Goal: Task Accomplishment & Management: Use online tool/utility

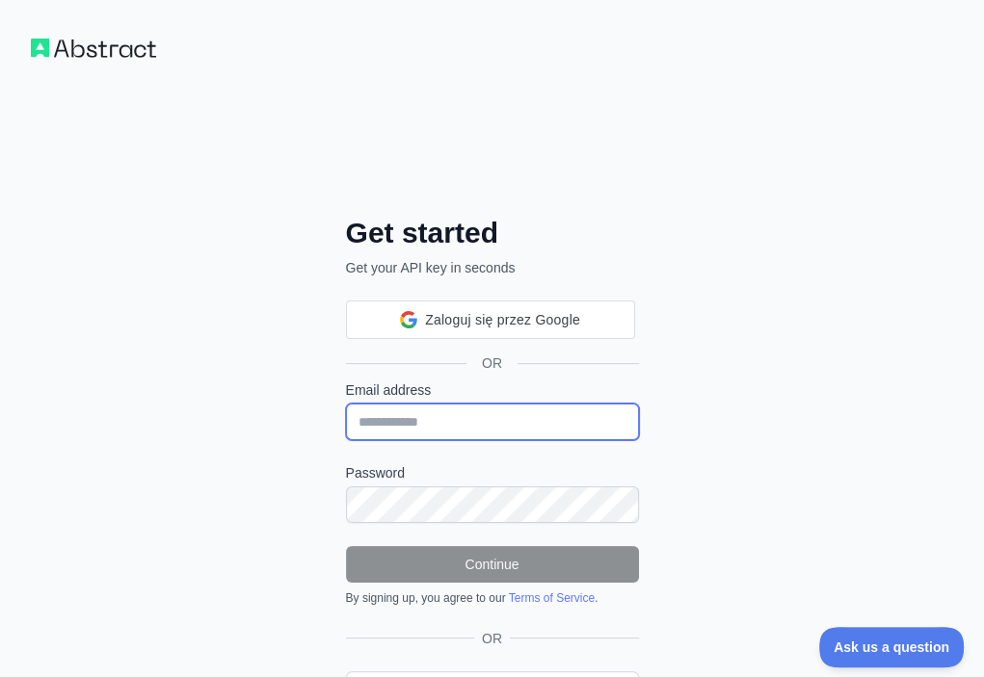
click at [346, 404] on input "Email address" at bounding box center [492, 422] width 293 height 37
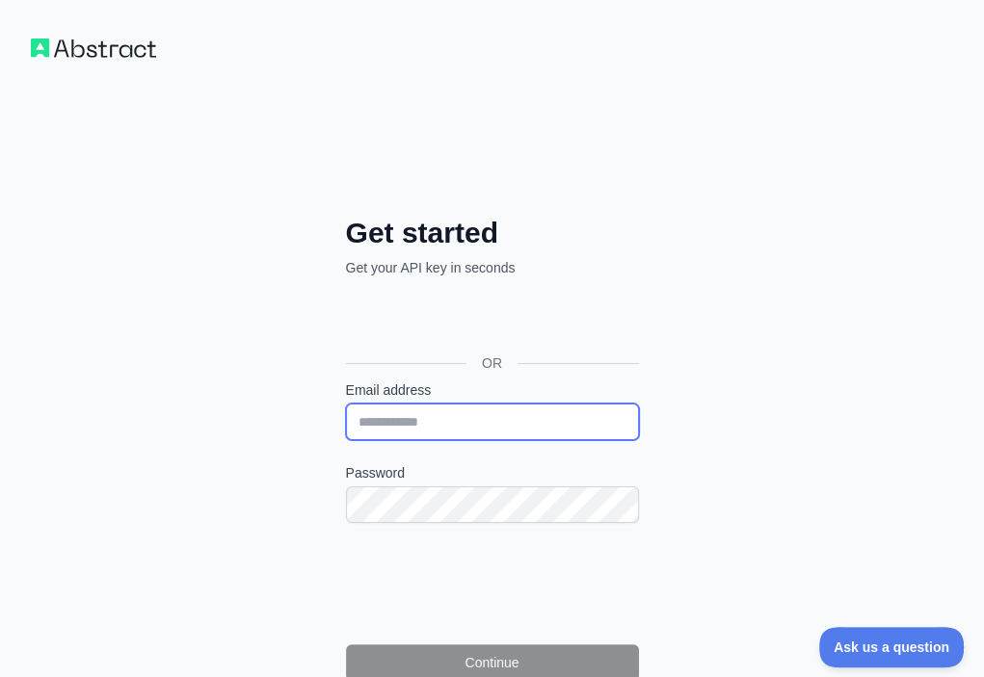
paste input "**********"
type input "**********"
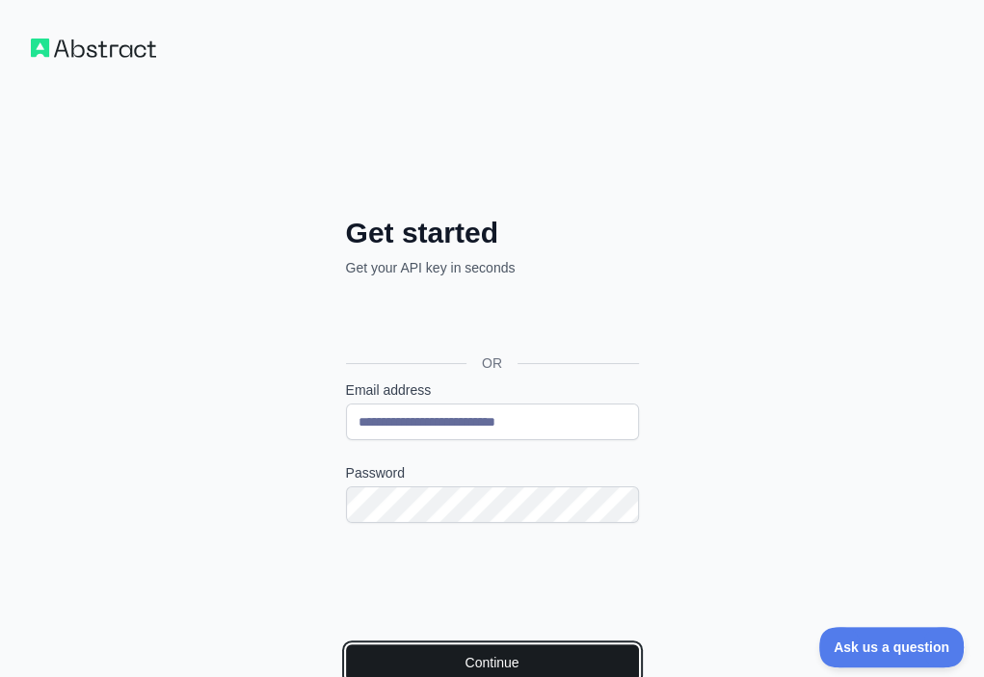
click at [346, 645] on button "Continue" at bounding box center [492, 663] width 293 height 37
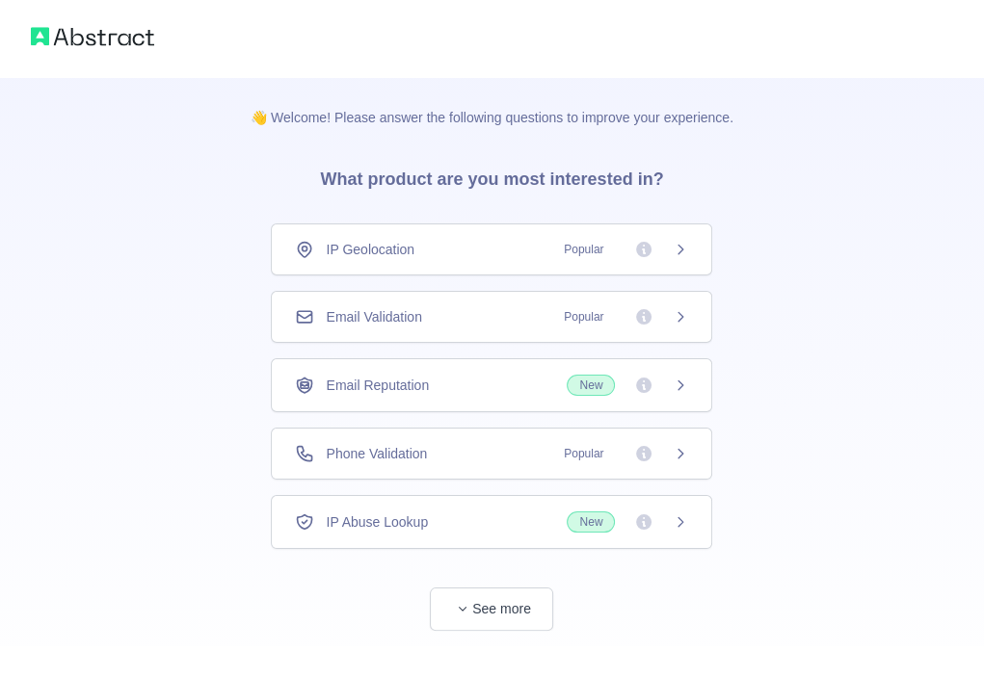
click at [497, 307] on div "Email Validation Popular" at bounding box center [491, 316] width 393 height 19
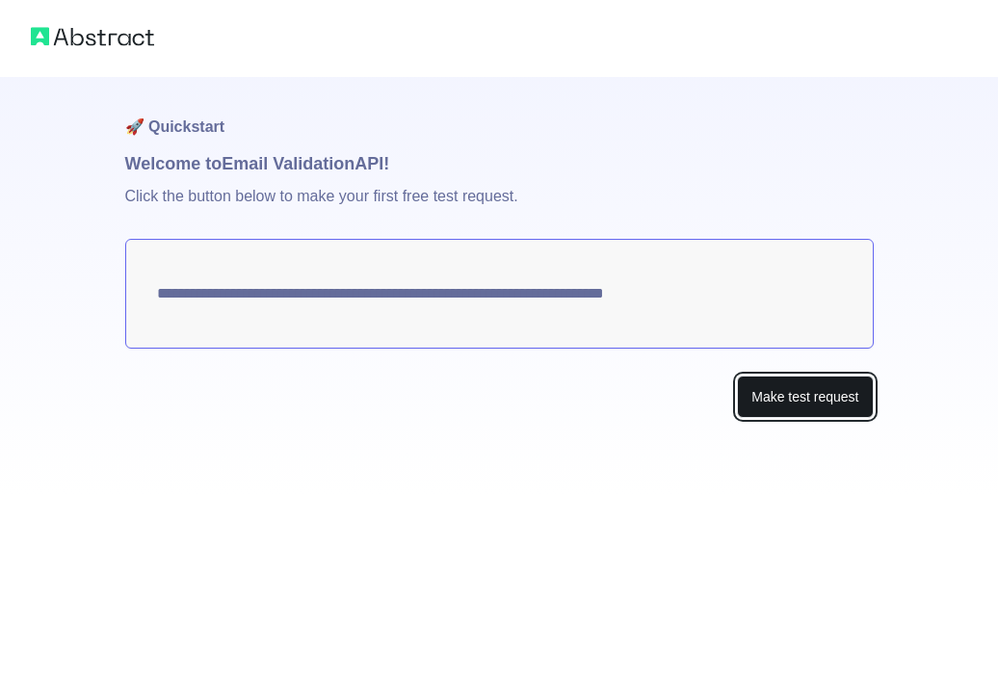
click at [746, 398] on button "Make test request" at bounding box center [805, 397] width 136 height 43
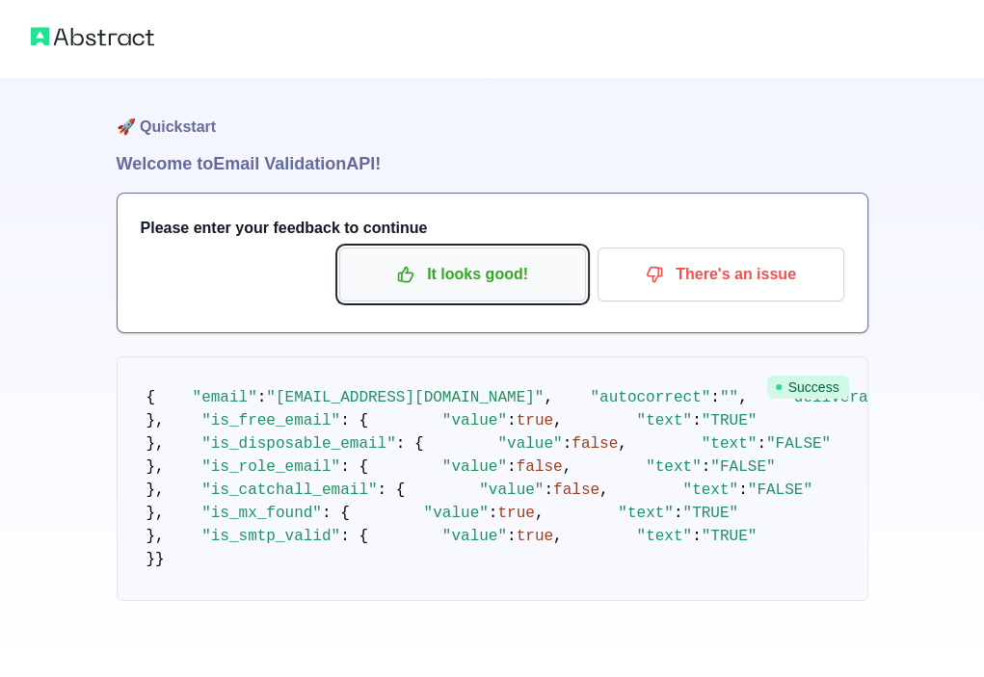
click at [541, 279] on p "It looks good!" at bounding box center [463, 274] width 218 height 33
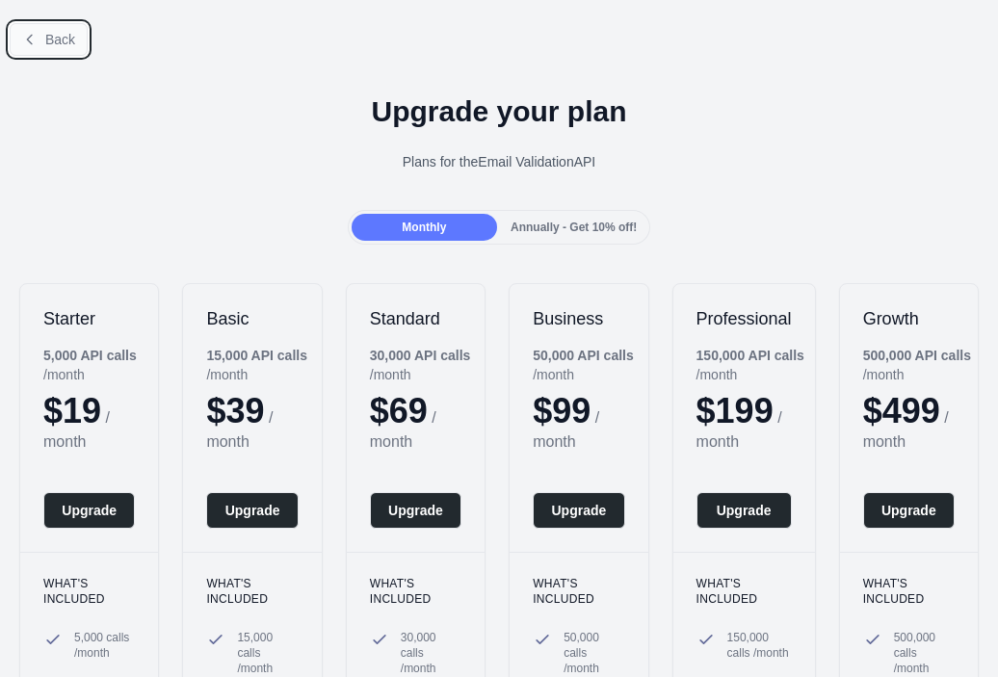
click at [51, 42] on span "Back" at bounding box center [60, 39] width 30 height 15
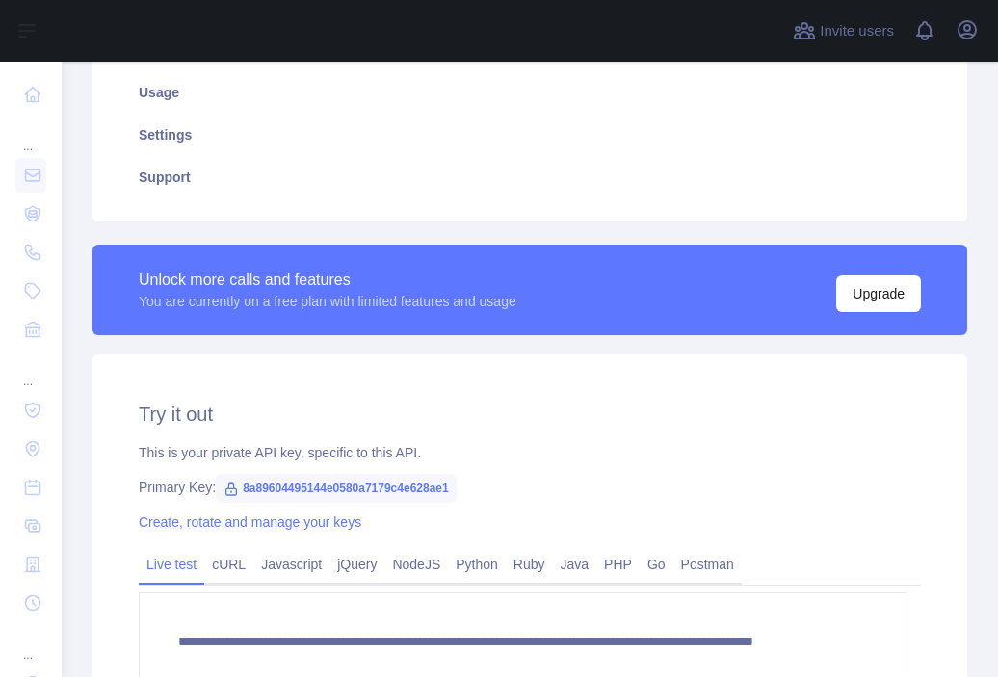
scroll to position [385, 0]
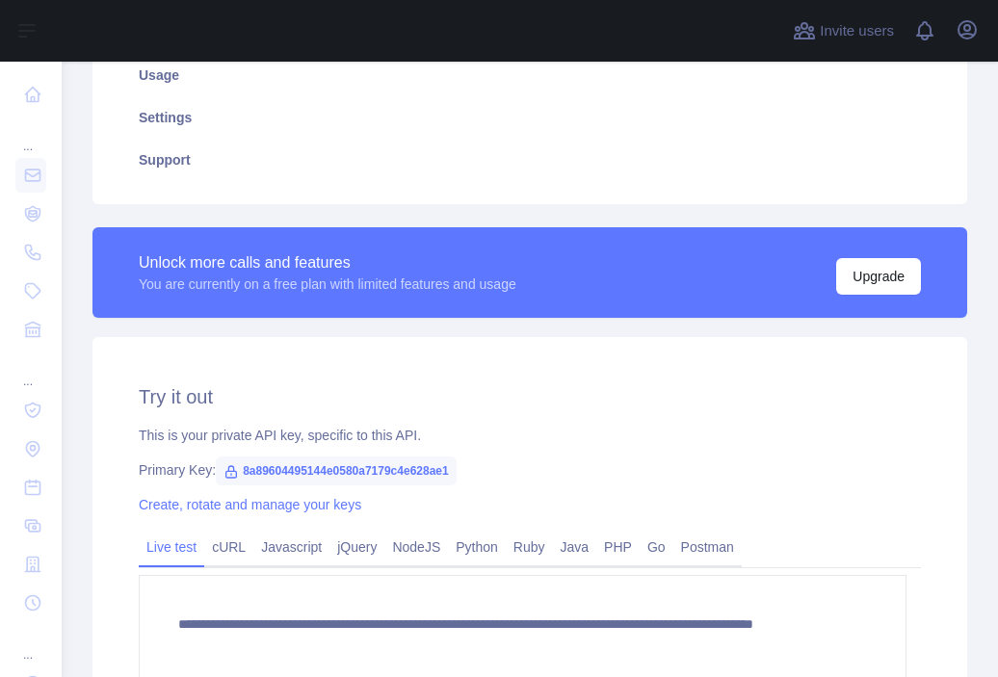
click at [313, 468] on span "8a89604495144e0580a7179c4e628ae1" at bounding box center [336, 471] width 241 height 29
copy span "8a89604495144e0580a7179c4e628ae1"
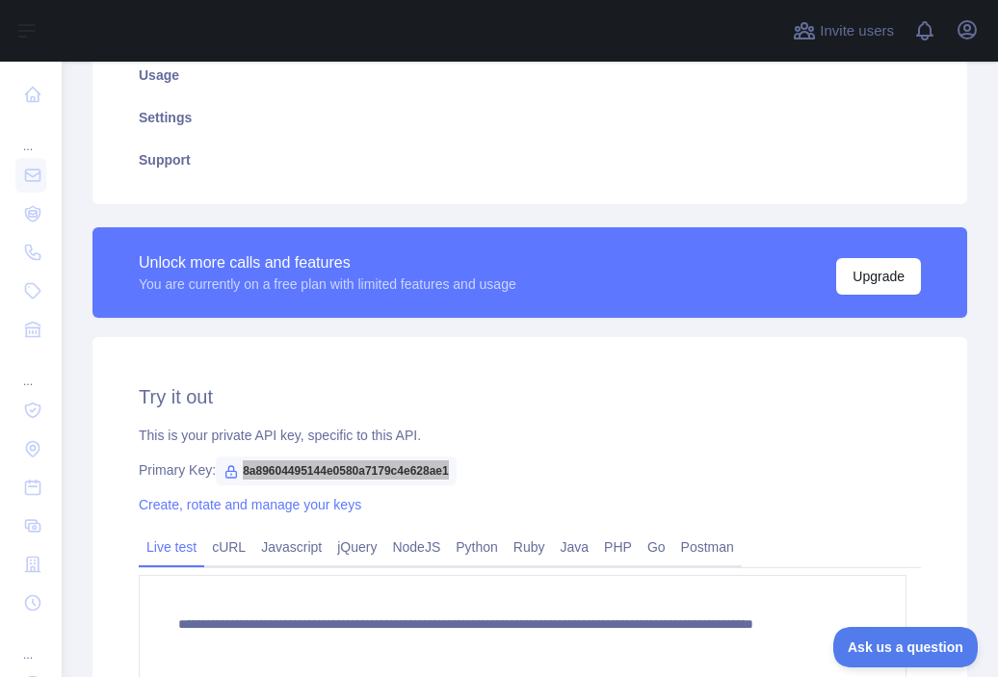
scroll to position [0, 0]
